Goal: Task Accomplishment & Management: Use online tool/utility

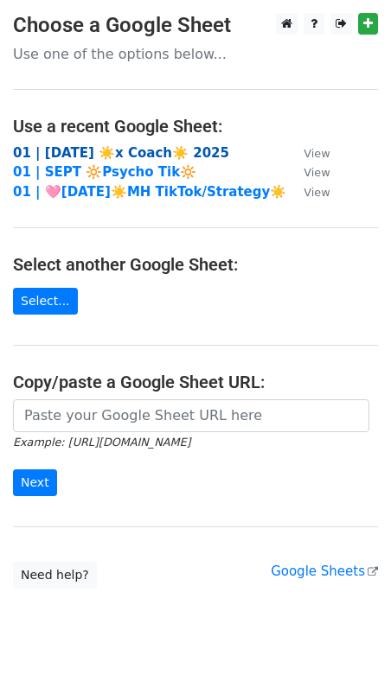
click at [58, 151] on strong "01 | [DATE] ☀️x Coach☀️ 2025" at bounding box center [121, 153] width 216 height 16
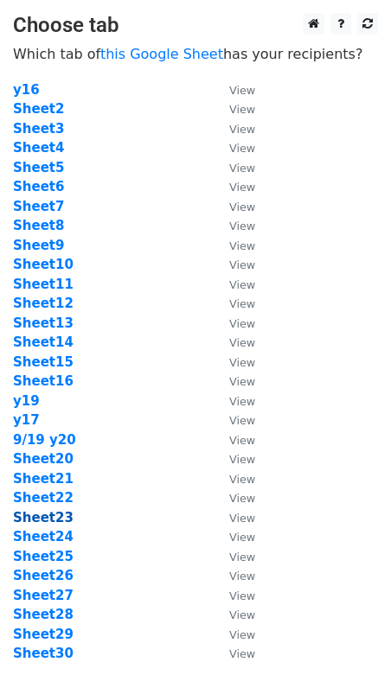
click at [54, 514] on strong "Sheet23" at bounding box center [43, 518] width 61 height 16
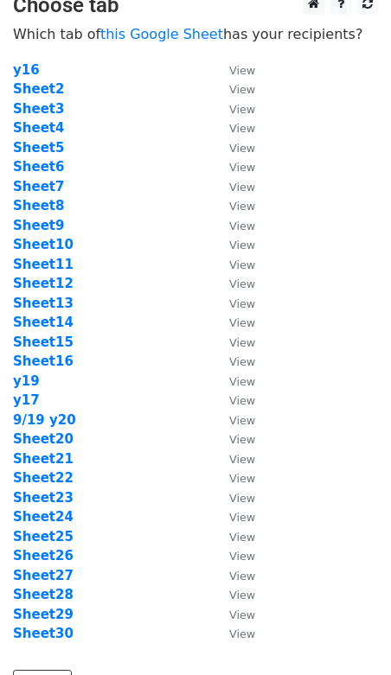
scroll to position [34, 0]
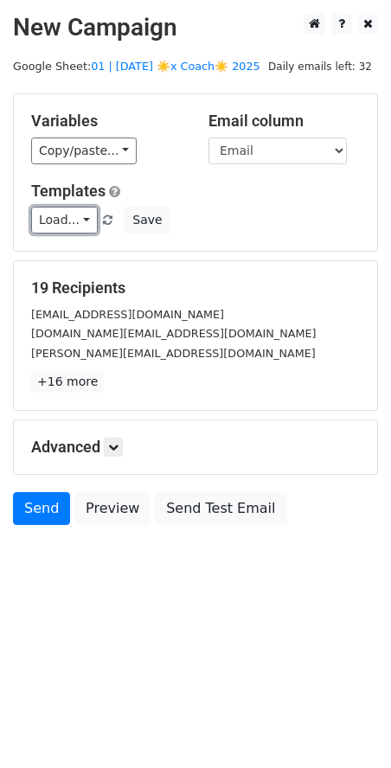
drag, startPoint x: 80, startPoint y: 220, endPoint x: 80, endPoint y: 254, distance: 34.6
click at [80, 220] on link "Load..." at bounding box center [64, 220] width 67 height 27
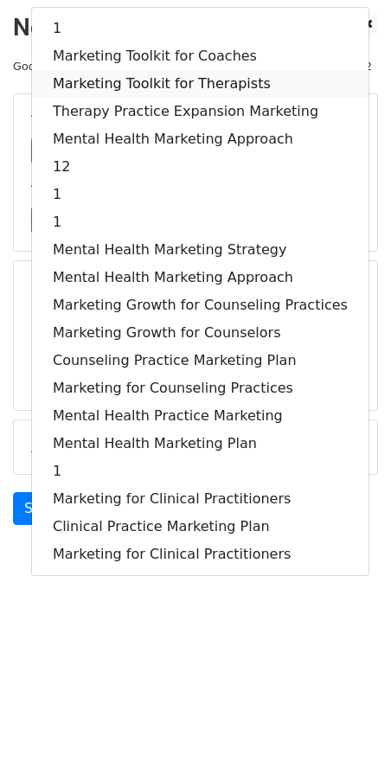
click at [136, 80] on link "Marketing Toolkit for Therapists" at bounding box center [200, 84] width 336 height 28
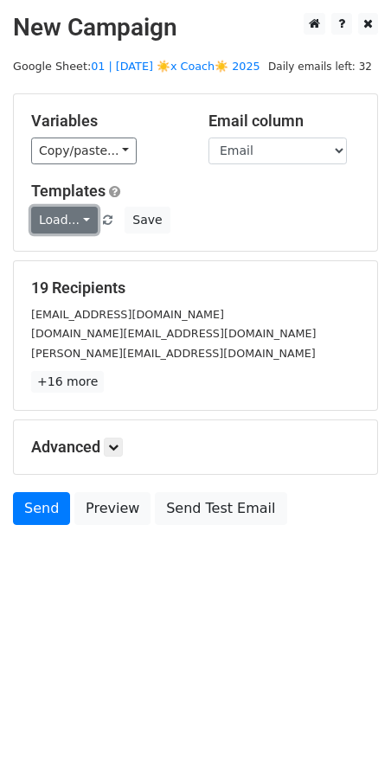
click at [50, 218] on link "Load..." at bounding box center [64, 220] width 67 height 27
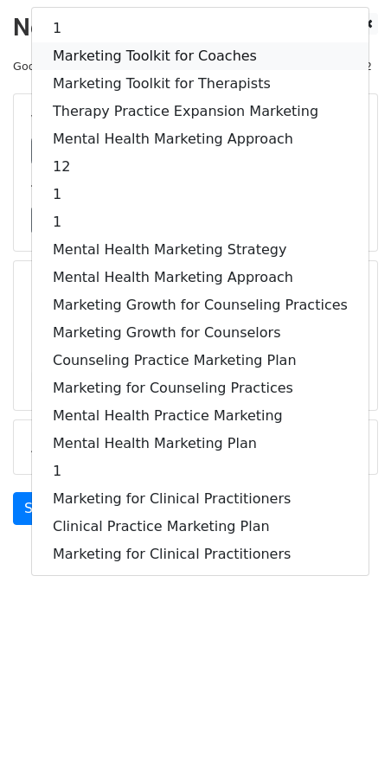
click at [114, 54] on link "Marketing Toolkit for Coaches" at bounding box center [200, 56] width 336 height 28
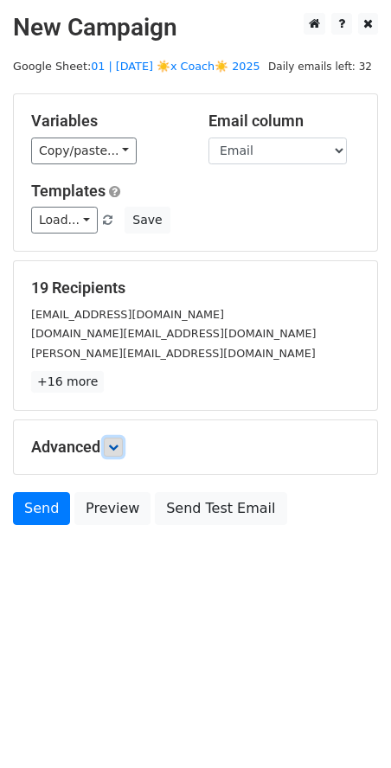
click at [118, 443] on icon at bounding box center [113, 447] width 10 height 10
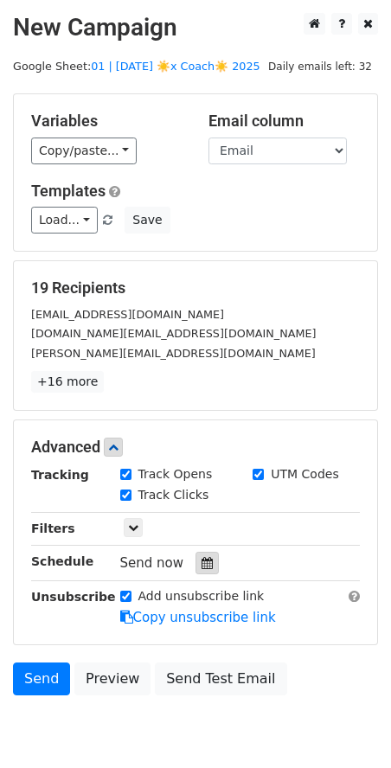
click at [195, 563] on div at bounding box center [206, 562] width 23 height 22
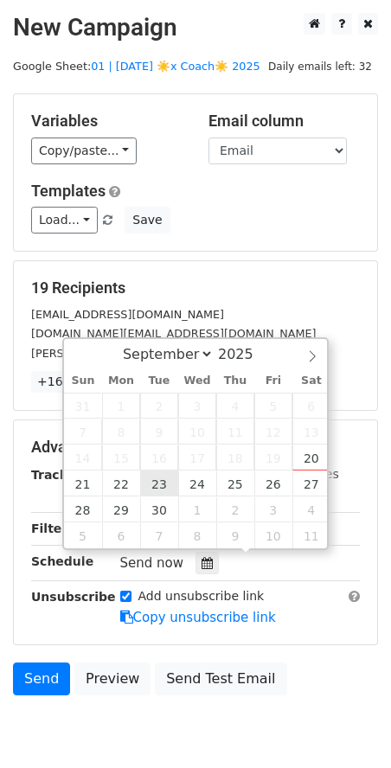
type input "2025-09-23 12:00"
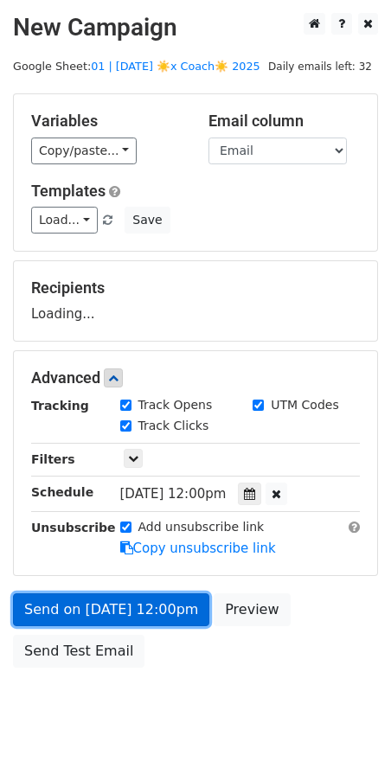
click at [152, 607] on form "Variables Copy/paste... {{Email}} Email column Email Templates Load... 1 Market…" at bounding box center [195, 384] width 365 height 583
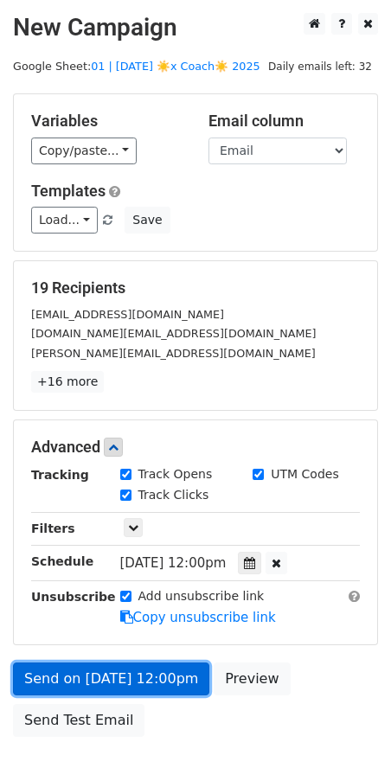
click at [89, 668] on link "Send on Sep 23 at 12:00pm" at bounding box center [111, 678] width 196 height 33
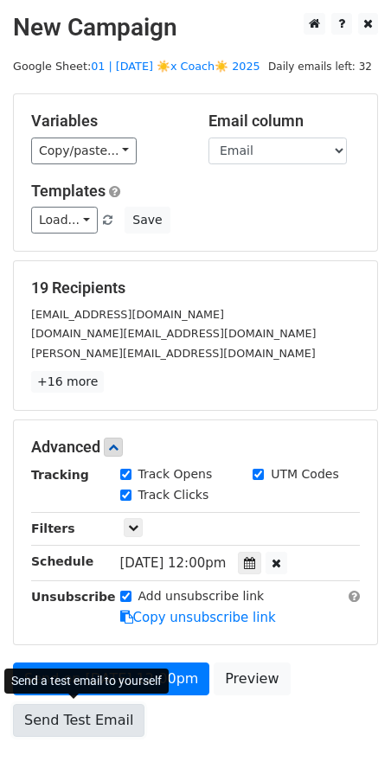
click at [67, 674] on link "Send Test Email" at bounding box center [78, 720] width 131 height 33
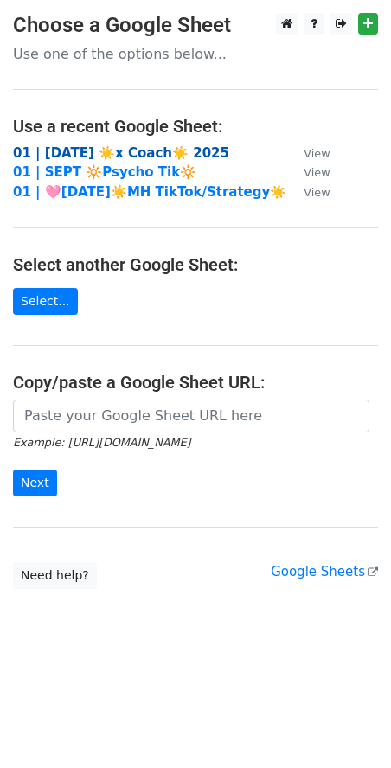
click at [106, 154] on strong "01 | [DATE] ☀️x Coach☀️ 2025" at bounding box center [121, 153] width 216 height 16
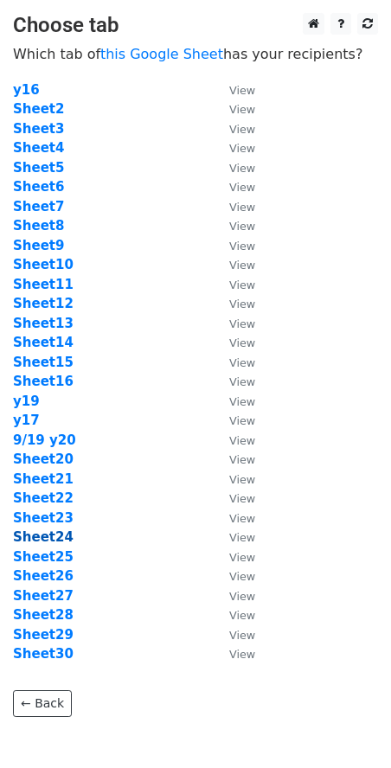
click at [59, 534] on strong "Sheet24" at bounding box center [43, 537] width 61 height 16
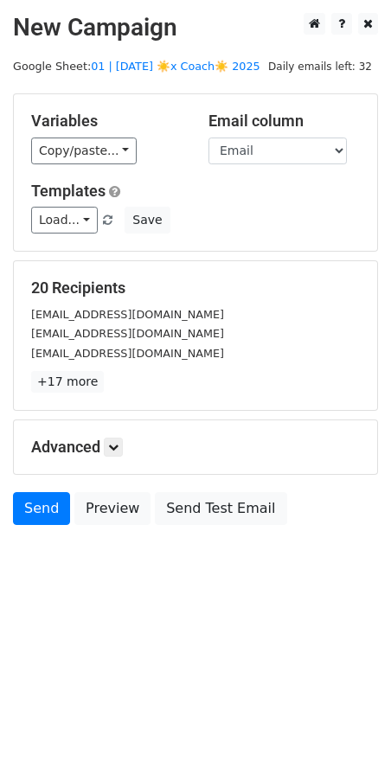
click at [57, 203] on div "Templates Load... 1 Marketing Toolkit for Coaches Marketing Toolkit for Therapi…" at bounding box center [195, 208] width 354 height 53
click at [66, 216] on link "Load..." at bounding box center [64, 220] width 67 height 27
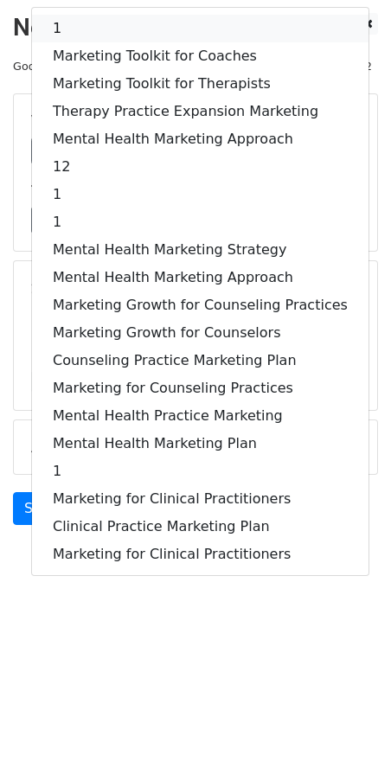
click at [120, 20] on link "1" at bounding box center [200, 29] width 336 height 28
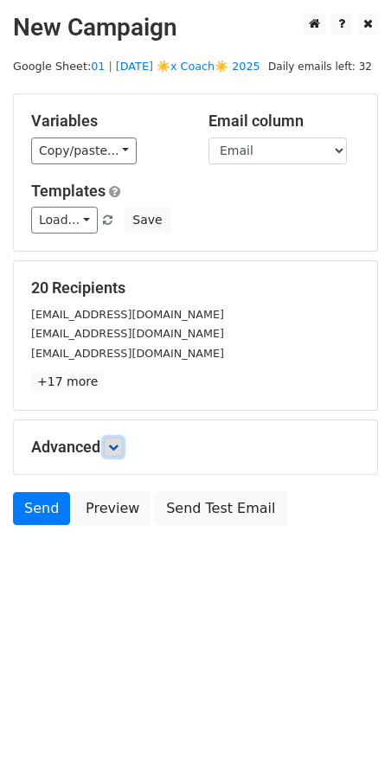
click at [118, 442] on icon at bounding box center [113, 447] width 10 height 10
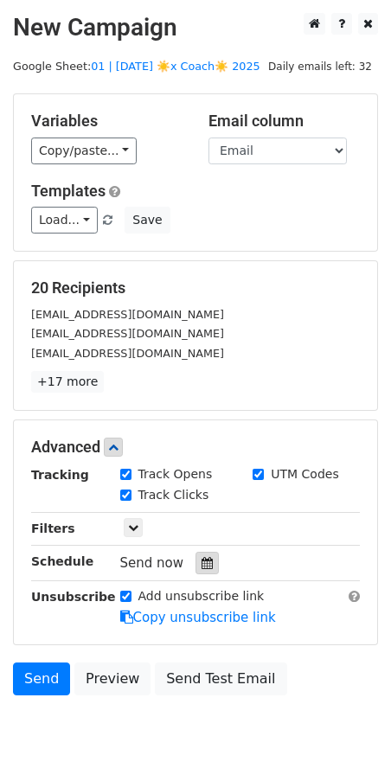
click at [201, 560] on icon at bounding box center [206, 563] width 11 height 12
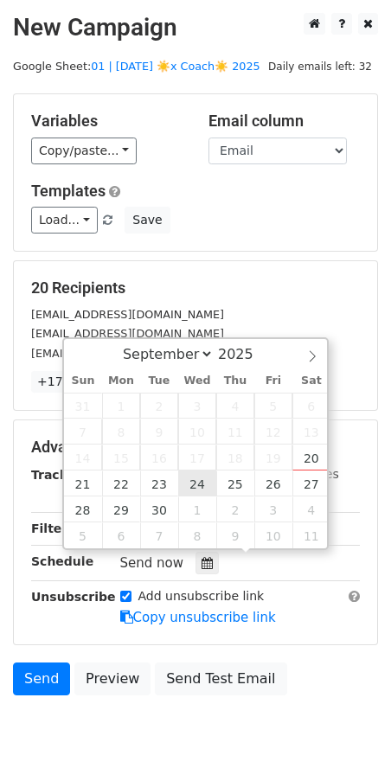
type input "[DATE] 12:00"
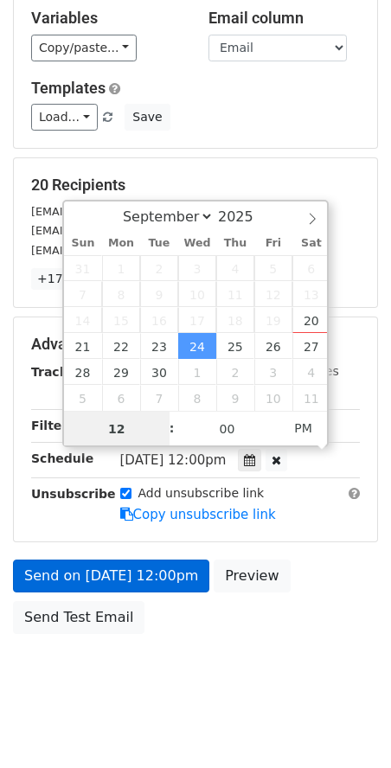
scroll to position [111, 0]
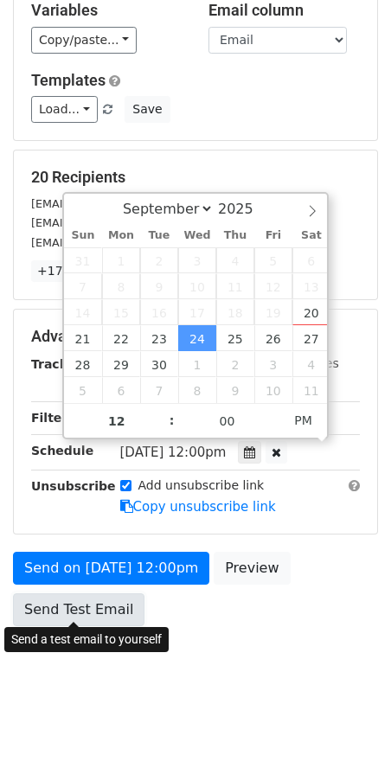
click at [89, 609] on link "Send Test Email" at bounding box center [78, 609] width 131 height 33
